Goal: Task Accomplishment & Management: Manage account settings

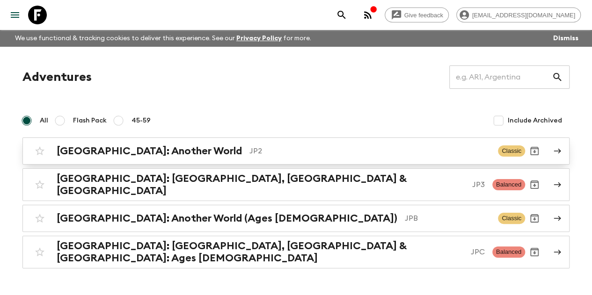
click at [250, 152] on p "JP2" at bounding box center [370, 151] width 241 height 11
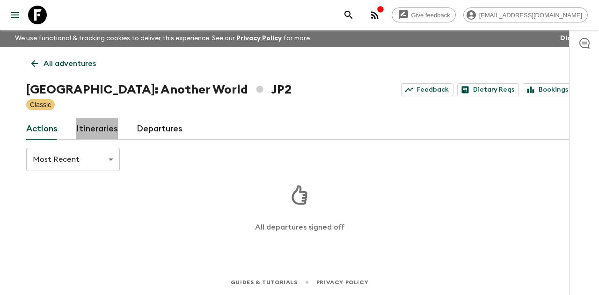
click at [100, 125] on link "Itineraries" at bounding box center [97, 129] width 42 height 22
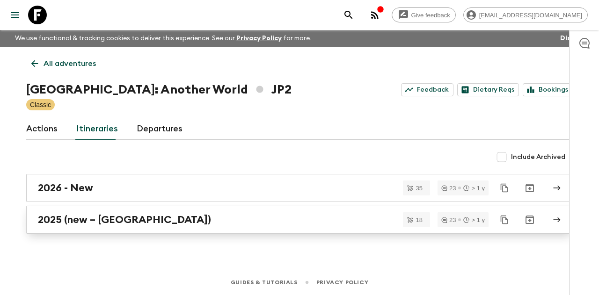
click at [96, 210] on link "2025 (new – [GEOGRAPHIC_DATA])" at bounding box center [299, 220] width 547 height 28
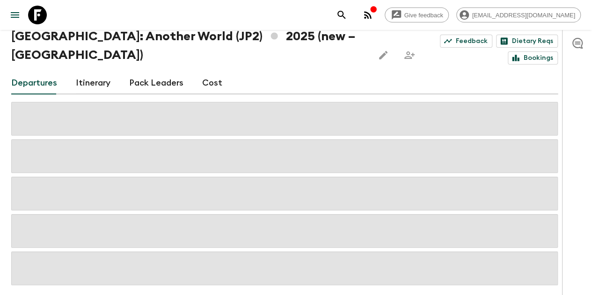
scroll to position [76, 0]
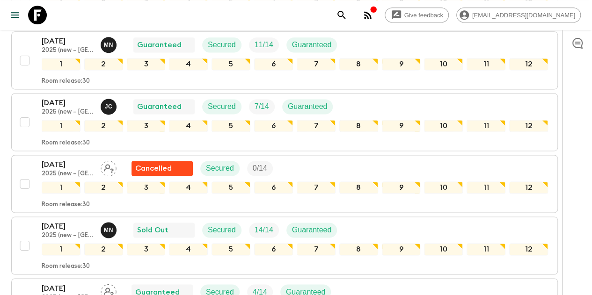
scroll to position [656, 0]
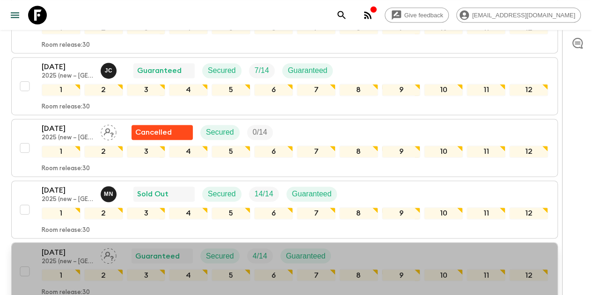
click at [56, 247] on p "[DATE]" at bounding box center [68, 252] width 52 height 11
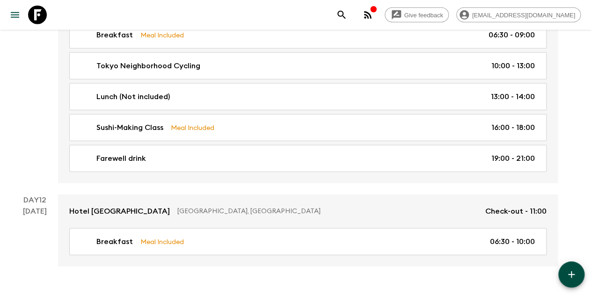
scroll to position [2909, 0]
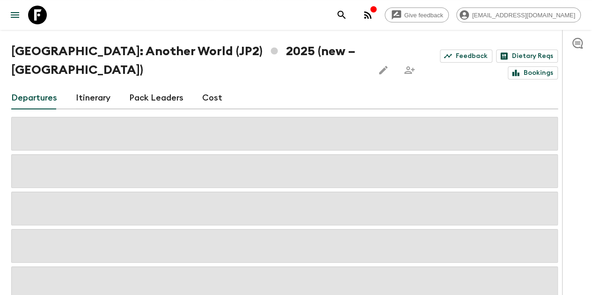
scroll to position [76, 0]
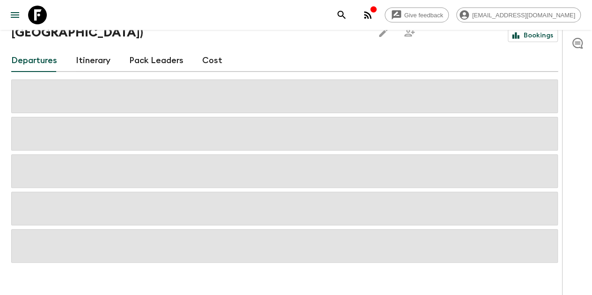
click at [0, 125] on div "Give feedback [EMAIL_ADDRESS][DOMAIN_NAME] We use functional & tracking cookies…" at bounding box center [296, 119] width 592 height 391
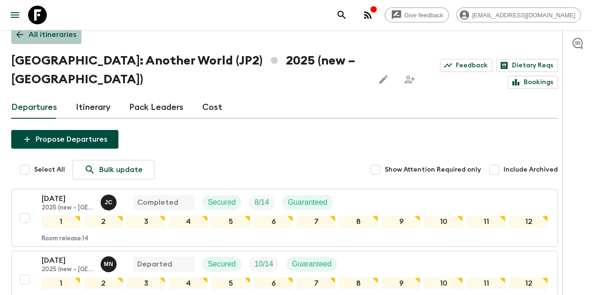
click at [25, 38] on icon at bounding box center [20, 35] width 10 height 10
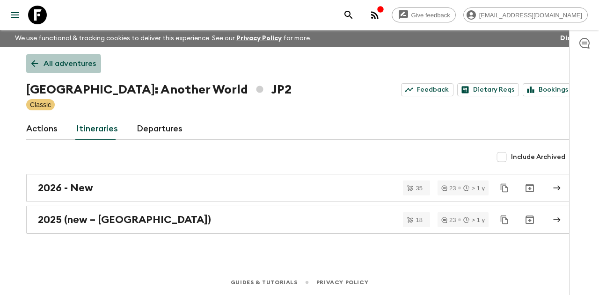
click at [34, 69] on link "All adventures" at bounding box center [63, 63] width 75 height 19
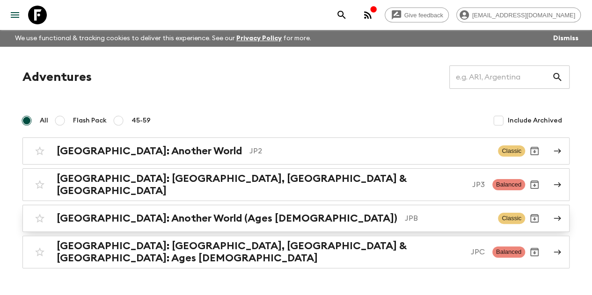
click at [117, 217] on h2 "[GEOGRAPHIC_DATA]: Another World (Ages [DEMOGRAPHIC_DATA])" at bounding box center [227, 219] width 341 height 12
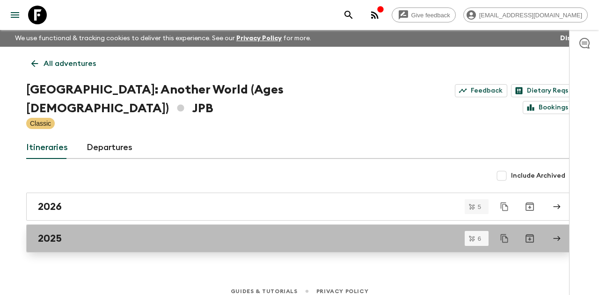
click at [131, 233] on div "2025" at bounding box center [291, 239] width 506 height 12
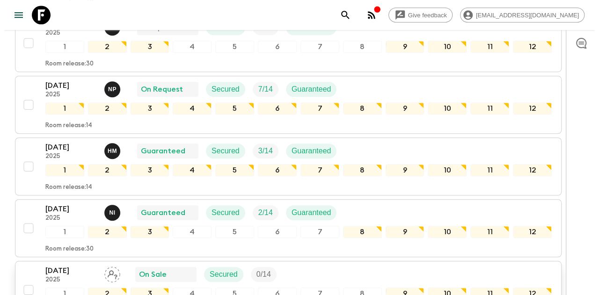
scroll to position [281, 0]
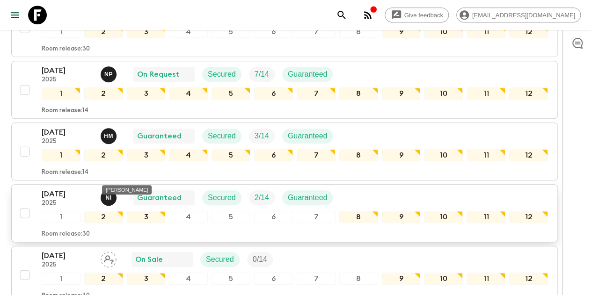
click at [111, 194] on p "N I" at bounding box center [108, 197] width 6 height 7
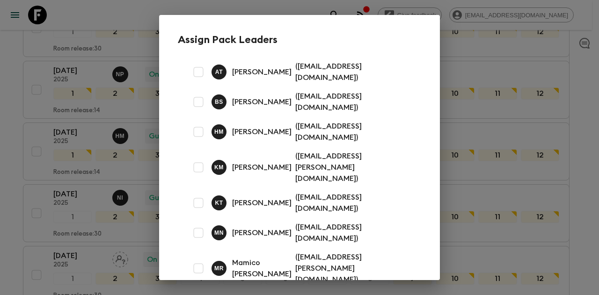
click at [8, 140] on div "Assign Pack Leaders A T [PERSON_NAME] ( [EMAIL_ADDRESS][DOMAIN_NAME] ) B S [PER…" at bounding box center [299, 147] width 599 height 295
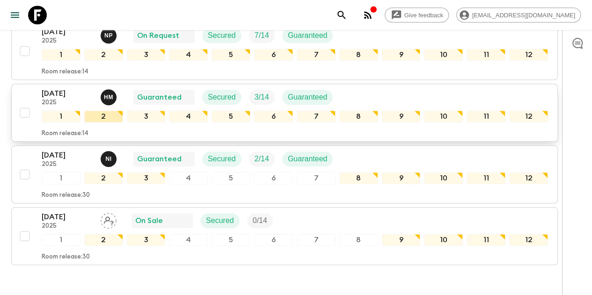
scroll to position [305, 0]
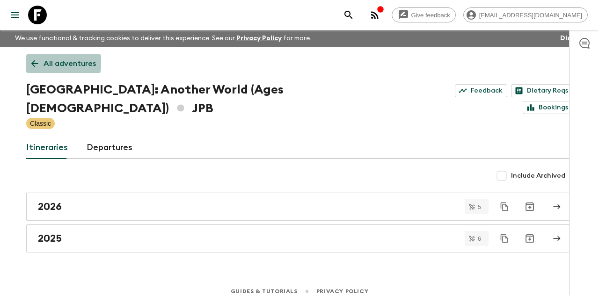
click at [29, 59] on link "All adventures" at bounding box center [63, 63] width 75 height 19
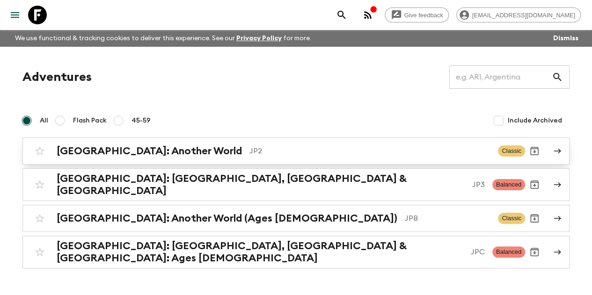
click at [136, 154] on h2 "[GEOGRAPHIC_DATA]: Another World" at bounding box center [149, 151] width 185 height 12
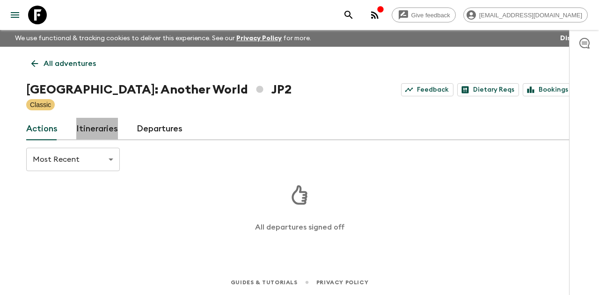
click at [110, 121] on link "Itineraries" at bounding box center [97, 129] width 42 height 22
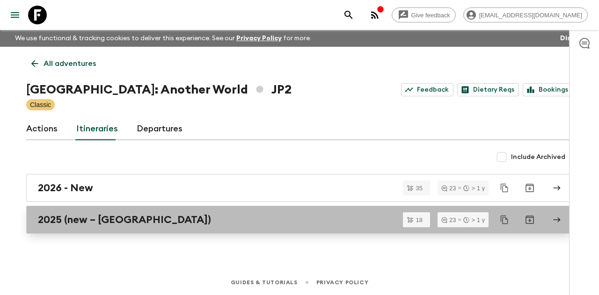
click at [101, 217] on h2 "2025 (new – [GEOGRAPHIC_DATA])" at bounding box center [124, 220] width 173 height 12
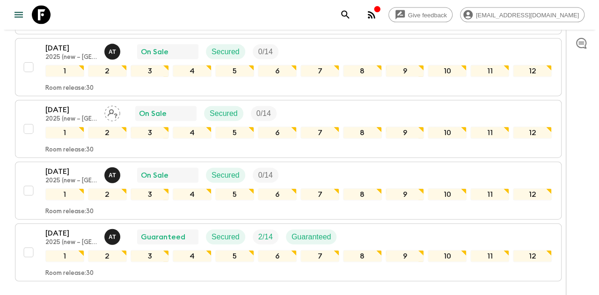
scroll to position [1077, 0]
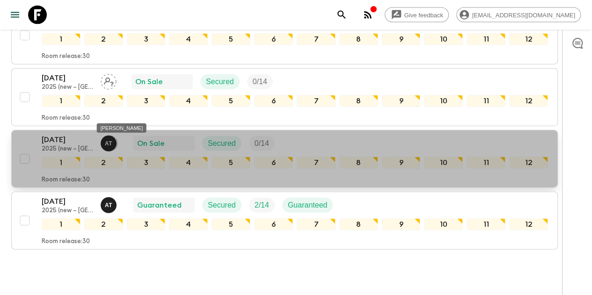
click at [112, 140] on p "A T" at bounding box center [108, 143] width 7 height 7
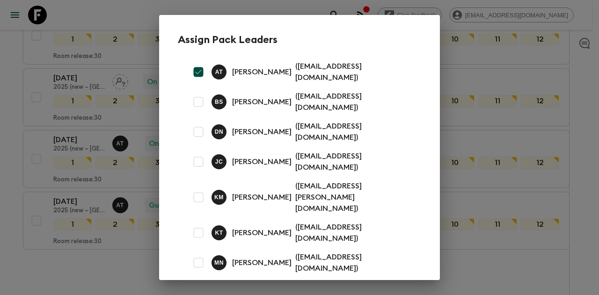
scroll to position [0, 0]
click at [203, 66] on input "checkbox" at bounding box center [198, 72] width 19 height 19
checkbox input "false"
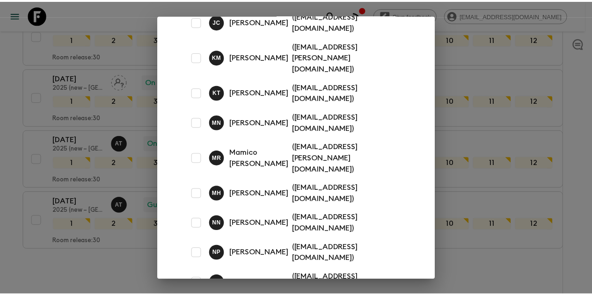
scroll to position [200, 0]
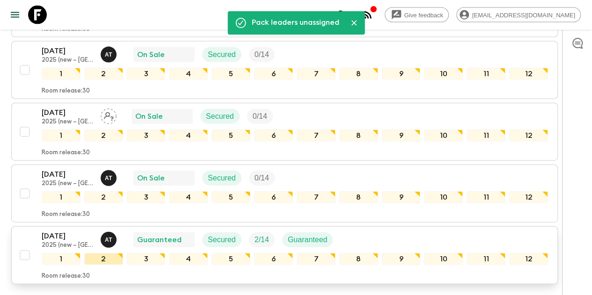
scroll to position [1030, 0]
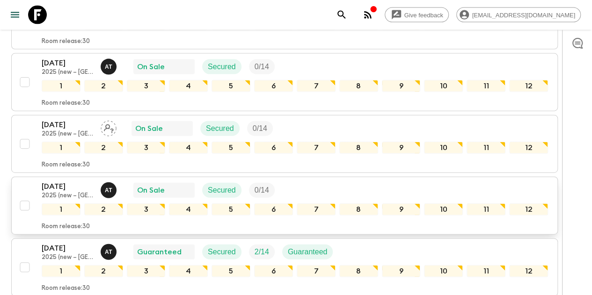
click at [112, 187] on p "A T" at bounding box center [108, 190] width 7 height 7
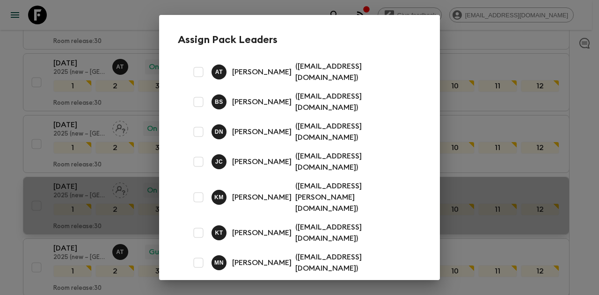
click at [0, 180] on div "Assign Pack Leaders A T [PERSON_NAME] ( [EMAIL_ADDRESS][DOMAIN_NAME] ) B S [PER…" at bounding box center [299, 147] width 599 height 295
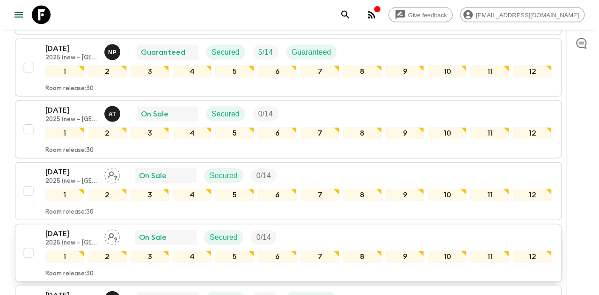
scroll to position [937, 0]
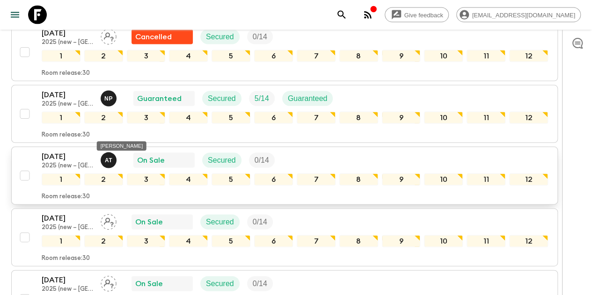
click at [112, 157] on p "A T" at bounding box center [108, 160] width 7 height 7
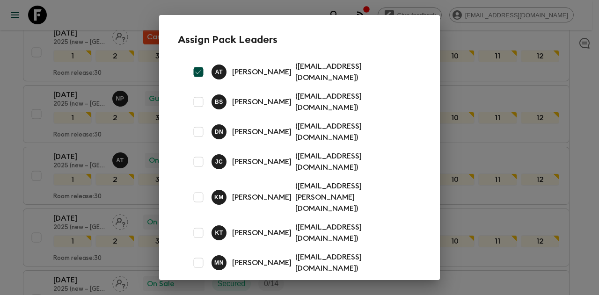
click at [199, 70] on input "checkbox" at bounding box center [198, 72] width 19 height 19
checkbox input "false"
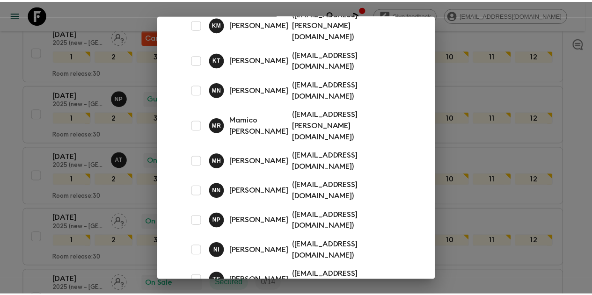
scroll to position [200, 0]
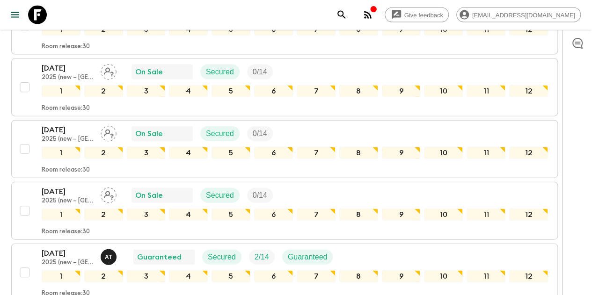
scroll to position [1086, 0]
